Goal: Information Seeking & Learning: Learn about a topic

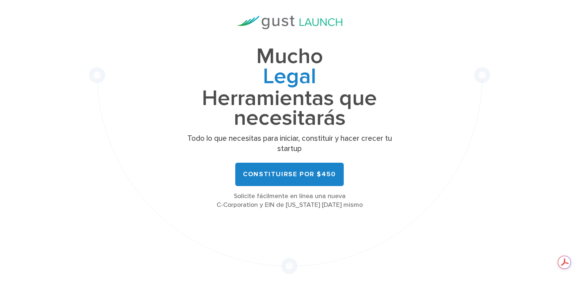
scroll to position [110, 0]
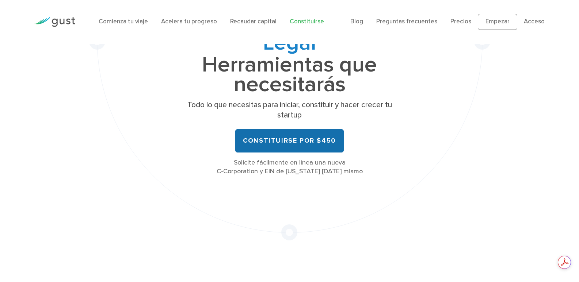
click at [317, 138] on font "Constituirse por $450" at bounding box center [289, 141] width 93 height 8
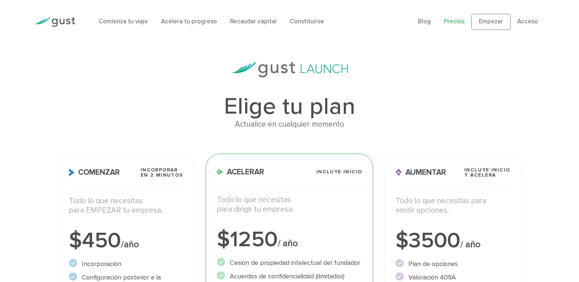
click at [64, 20] on img at bounding box center [54, 22] width 41 height 10
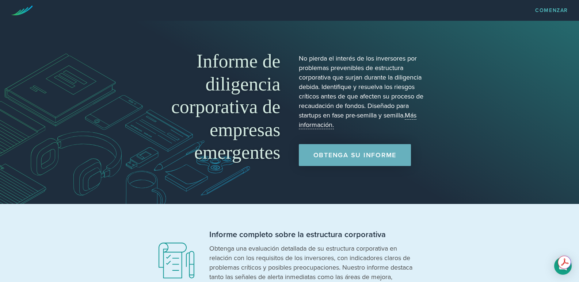
click at [358, 158] on font "Obtenga su informe" at bounding box center [354, 155] width 83 height 8
